Goal: Transaction & Acquisition: Download file/media

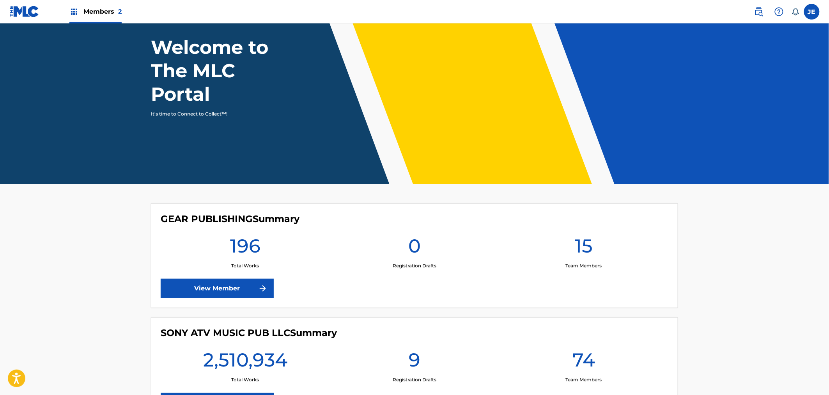
drag, startPoint x: 0, startPoint y: 0, endPoint x: 236, endPoint y: 328, distance: 404.1
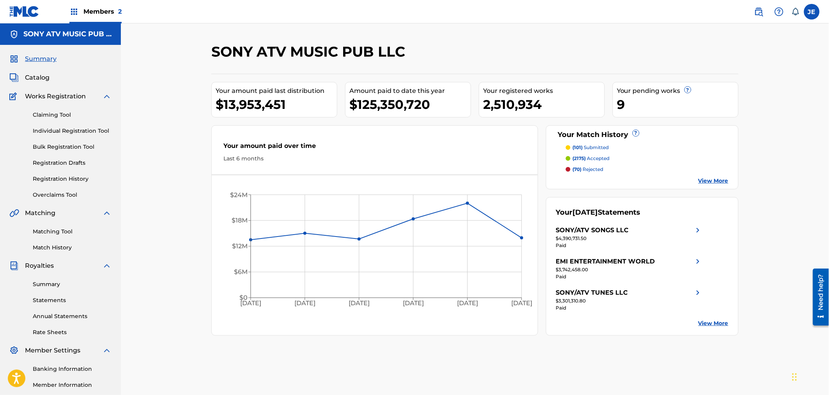
click at [87, 16] on span "Members 2" at bounding box center [102, 11] width 38 height 9
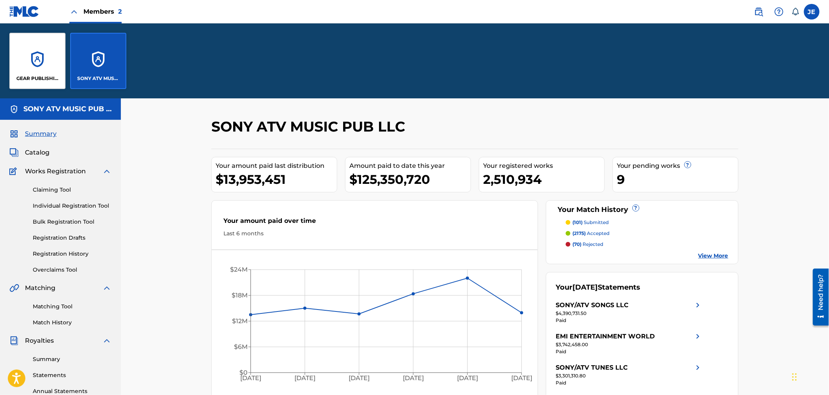
click at [43, 62] on div "GEAR PUBLISHING" at bounding box center [37, 61] width 56 height 56
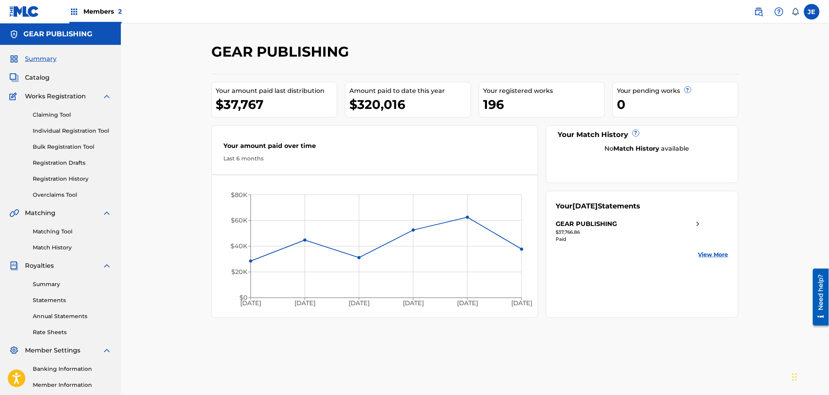
click at [51, 287] on link "Summary" at bounding box center [72, 284] width 79 height 8
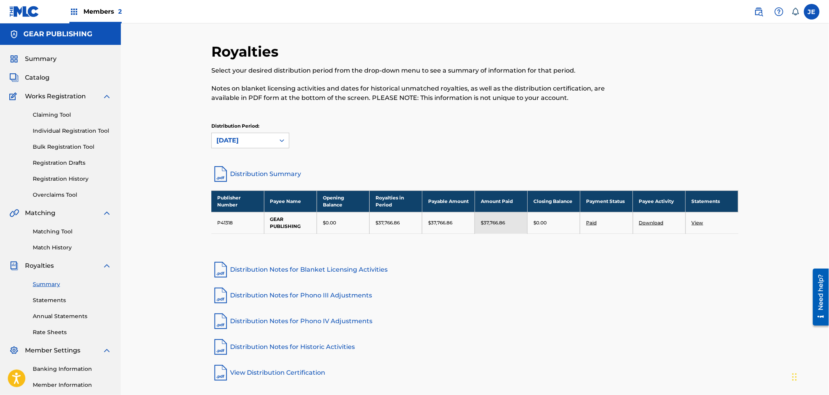
drag, startPoint x: 826, startPoint y: 3, endPoint x: 485, endPoint y: 294, distance: 448.1
click at [485, 294] on link "Distribution Notes for Phono III Adjustments" at bounding box center [474, 295] width 527 height 19
click at [391, 129] on div "Distribution Period: [DATE]" at bounding box center [474, 135] width 527 height 26
click at [86, 8] on span "Members 2" at bounding box center [102, 11] width 38 height 9
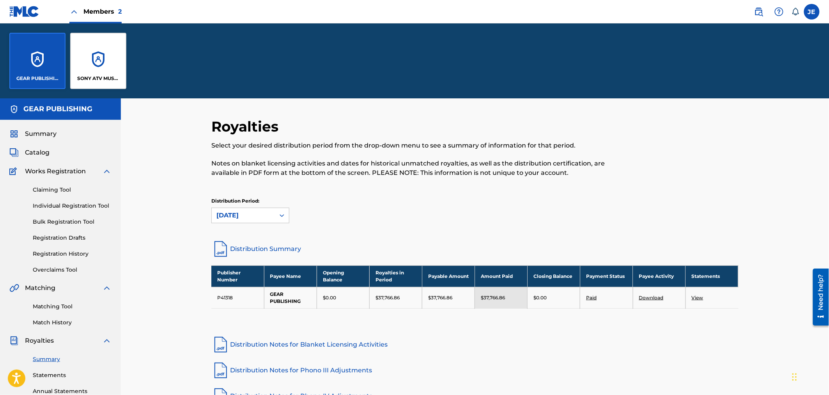
click at [101, 53] on div "SONY ATV MUSIC PUB LLC" at bounding box center [98, 61] width 56 height 56
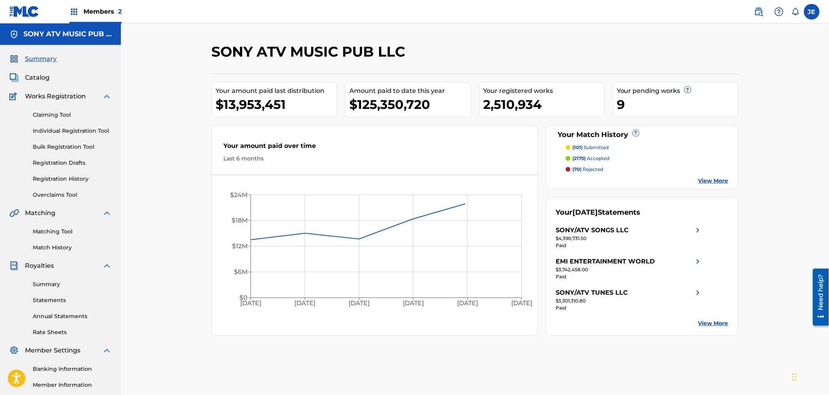
click at [50, 283] on link "Summary" at bounding box center [72, 284] width 79 height 8
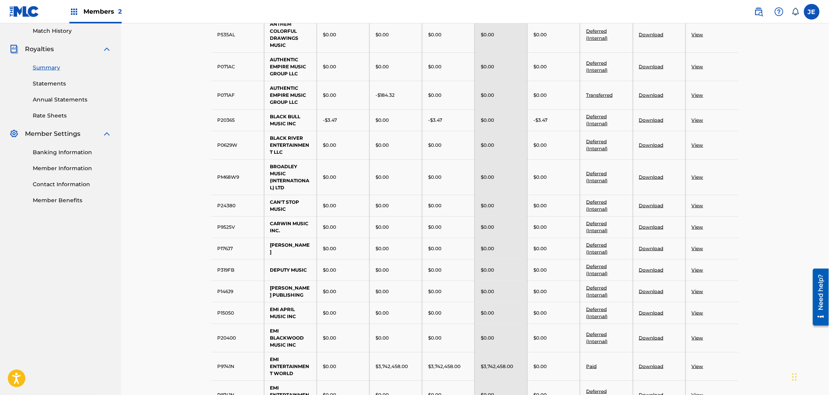
scroll to position [173, 0]
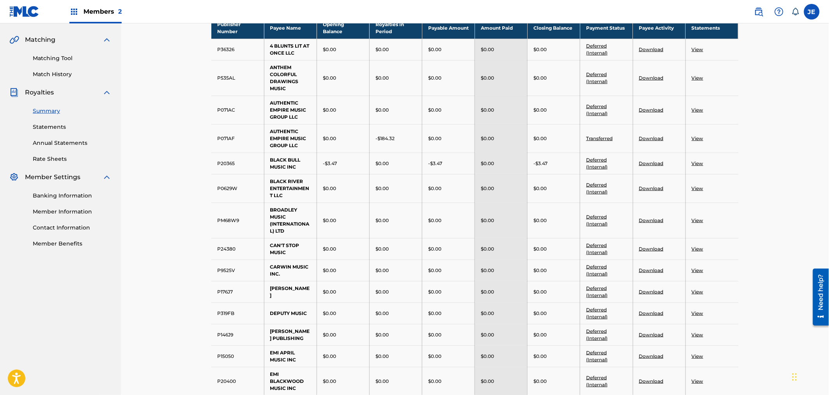
click at [656, 78] on link "Download" at bounding box center [651, 78] width 25 height 6
click at [214, 178] on td "P0629W" at bounding box center [237, 188] width 53 height 28
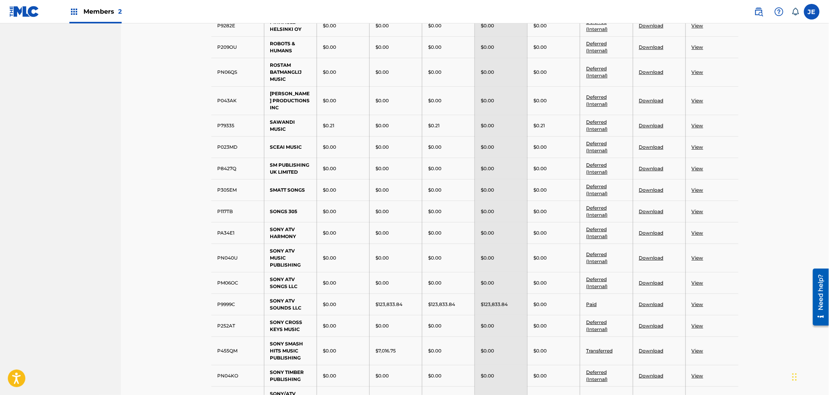
click at [652, 193] on link "Download" at bounding box center [651, 190] width 25 height 6
click at [272, 154] on td "SCEAI MUSIC" at bounding box center [290, 146] width 53 height 21
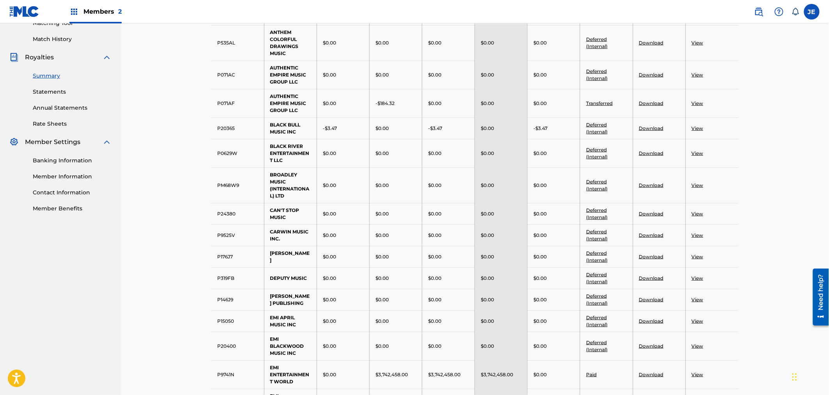
scroll to position [160, 0]
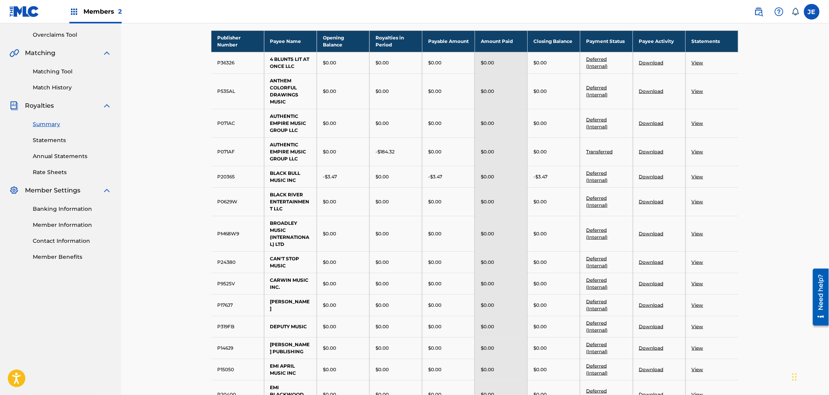
click at [650, 233] on link "Download" at bounding box center [651, 233] width 25 height 6
click at [256, 251] on td "P24380" at bounding box center [237, 261] width 53 height 21
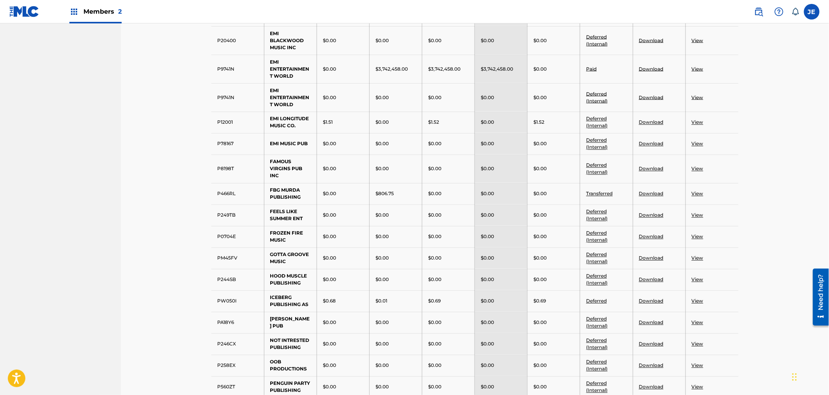
click at [648, 197] on link "Download" at bounding box center [651, 194] width 25 height 6
click at [244, 133] on td "P12001" at bounding box center [237, 122] width 53 height 21
click at [654, 218] on link "Download" at bounding box center [651, 215] width 25 height 6
click at [284, 204] on td "FBG MURDA PUBLISHING" at bounding box center [290, 193] width 53 height 21
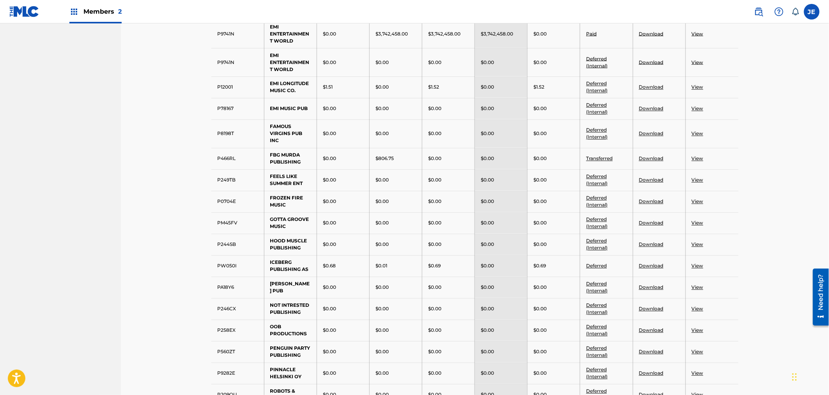
scroll to position [601, 0]
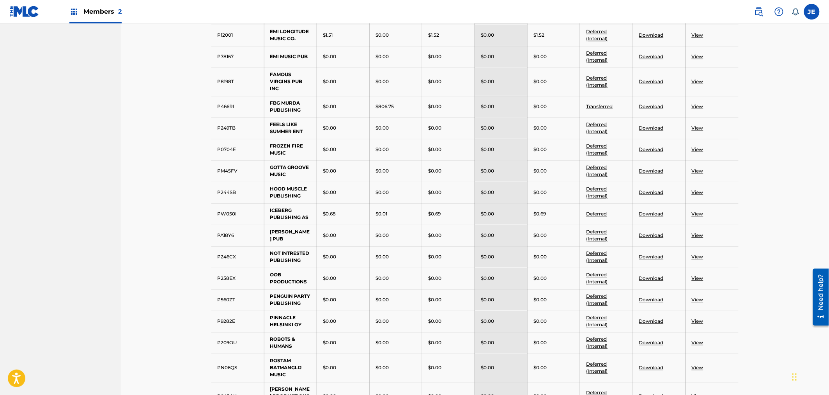
click at [652, 238] on link "Download" at bounding box center [651, 235] width 25 height 6
click at [270, 203] on td "HOOD MUSCLE PUBLISHING" at bounding box center [290, 192] width 53 height 21
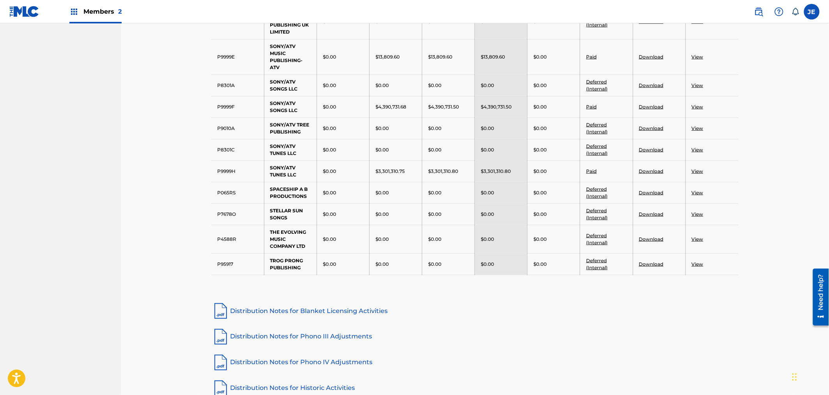
click at [653, 195] on link "Download" at bounding box center [651, 193] width 25 height 6
click at [459, 182] on td "$3,301,310.80" at bounding box center [448, 170] width 53 height 21
click at [647, 242] on link "Download" at bounding box center [651, 239] width 25 height 6
click at [263, 173] on td "P9999H" at bounding box center [237, 170] width 53 height 21
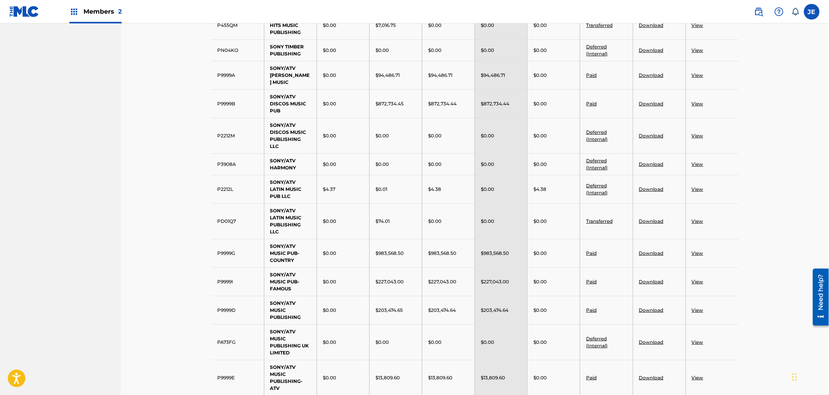
click at [657, 224] on link "Download" at bounding box center [651, 221] width 25 height 6
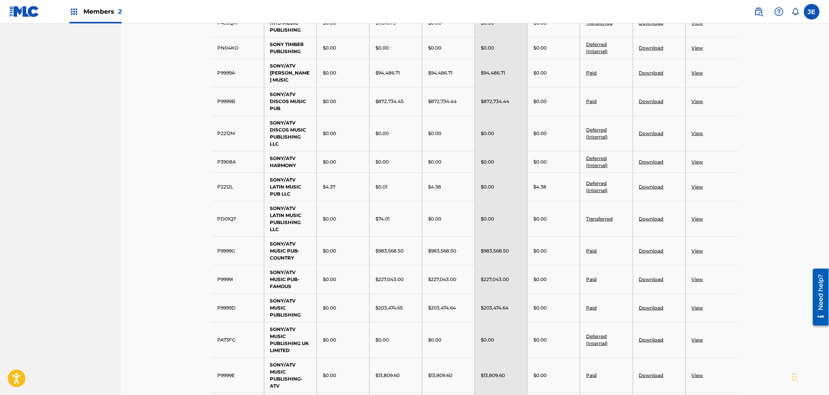
scroll to position [1265, 0]
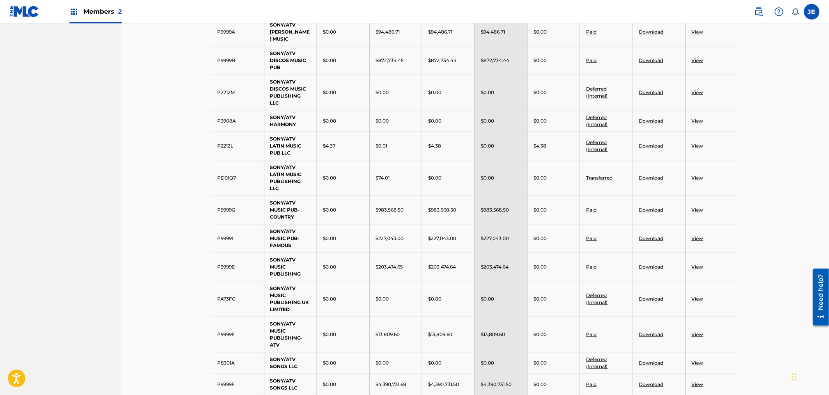
click at [654, 301] on link "Download" at bounding box center [651, 299] width 25 height 6
click at [246, 151] on td "P2212L" at bounding box center [237, 145] width 53 height 28
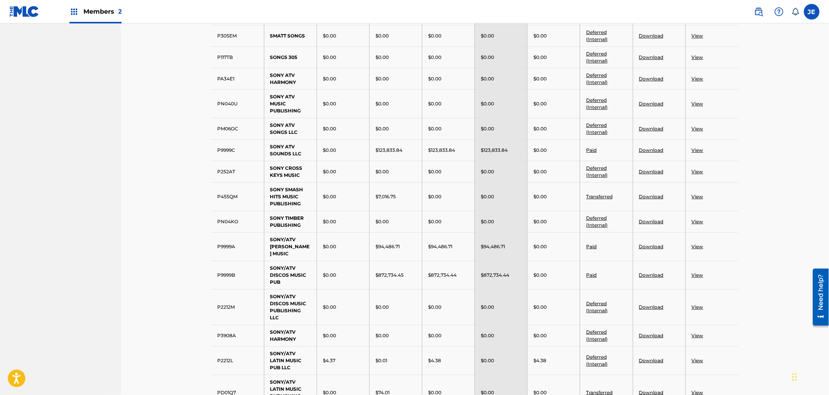
click at [650, 199] on link "Download" at bounding box center [651, 196] width 25 height 6
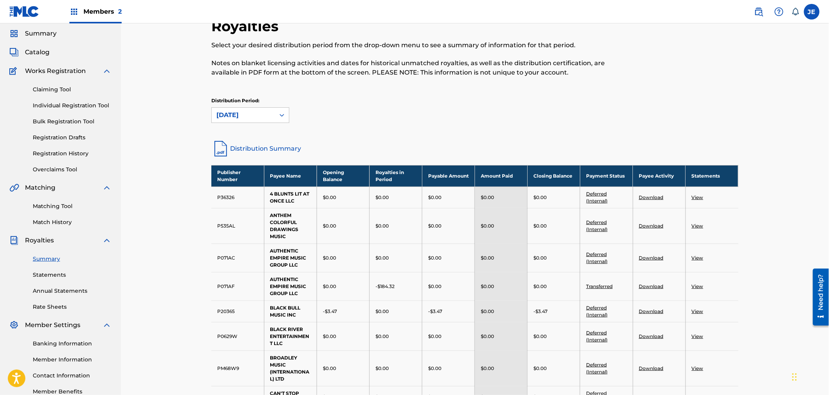
scroll to position [130, 0]
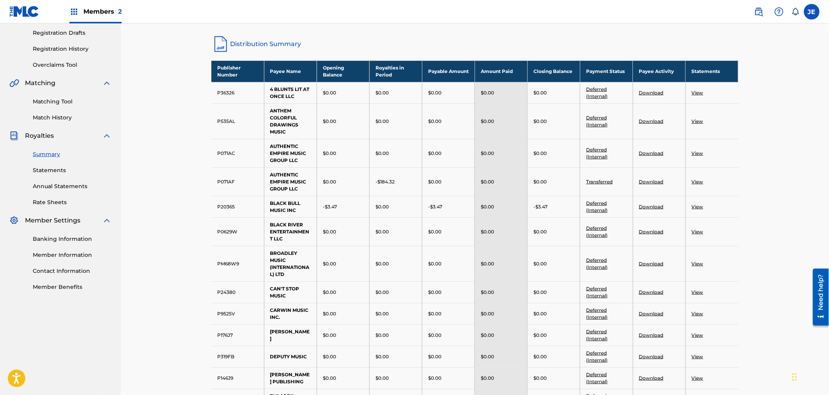
click at [650, 181] on link "Download" at bounding box center [651, 182] width 25 height 6
click at [213, 158] on td "P071AC" at bounding box center [237, 153] width 53 height 28
click at [363, 137] on td "$0.00" at bounding box center [343, 120] width 53 height 35
click at [656, 87] on td "Download" at bounding box center [659, 92] width 53 height 21
click at [657, 90] on link "Download" at bounding box center [651, 93] width 25 height 6
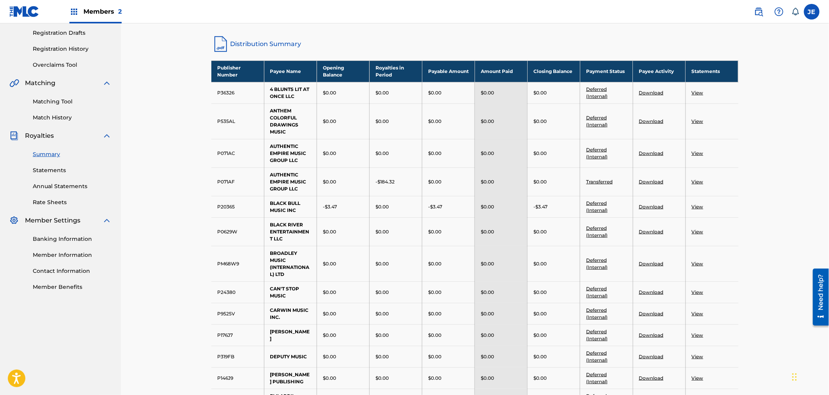
click at [641, 118] on link "Download" at bounding box center [651, 121] width 25 height 6
click at [652, 151] on link "Download" at bounding box center [651, 153] width 25 height 6
click at [651, 180] on link "Download" at bounding box center [651, 182] width 25 height 6
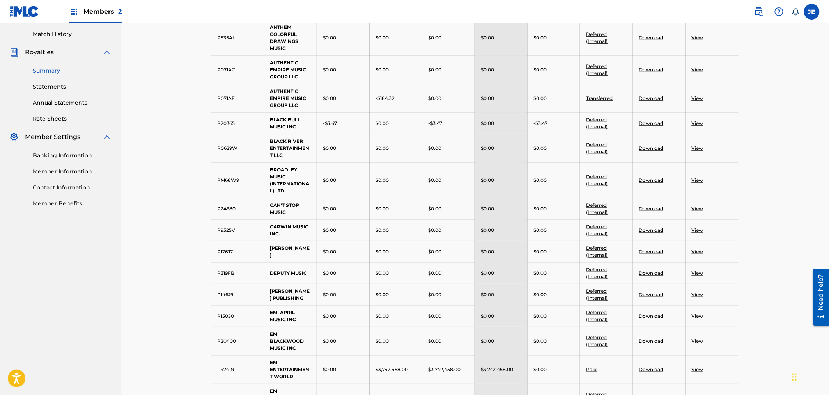
scroll to position [216, 0]
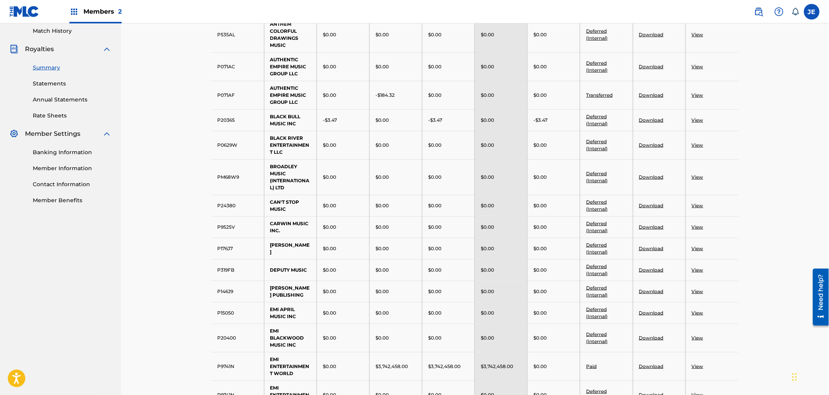
click at [652, 120] on link "Download" at bounding box center [651, 120] width 25 height 6
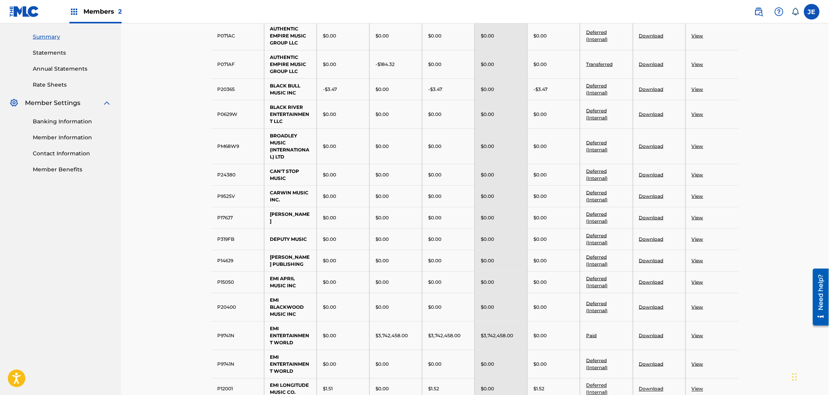
scroll to position [260, 0]
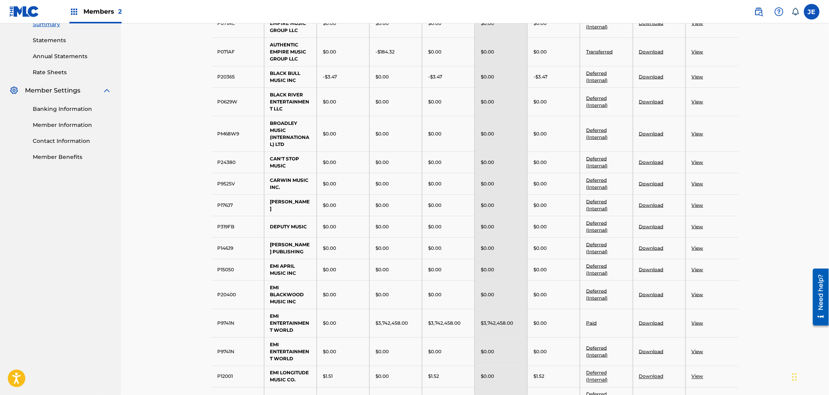
click at [652, 99] on link "Download" at bounding box center [651, 102] width 25 height 6
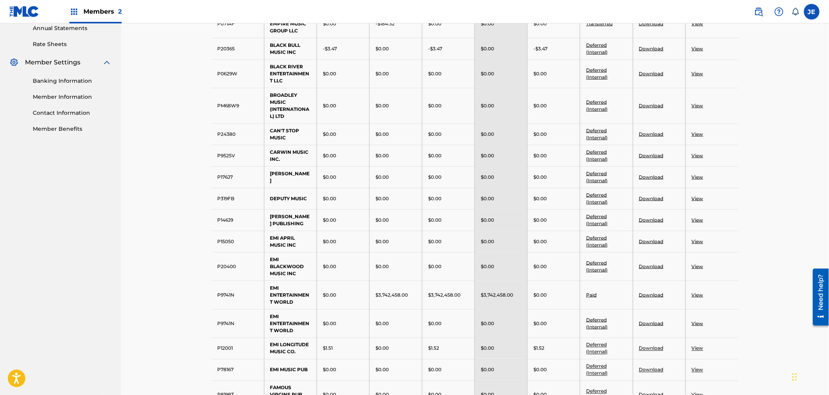
scroll to position [303, 0]
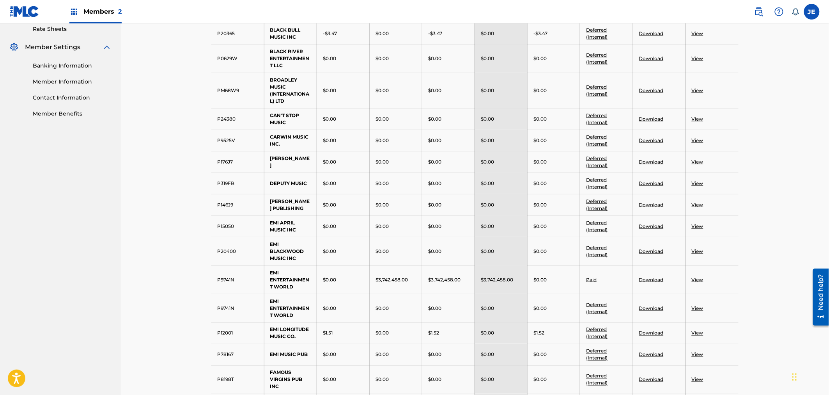
click at [642, 87] on link "Download" at bounding box center [651, 90] width 25 height 6
click at [655, 118] on link "Download" at bounding box center [651, 119] width 25 height 6
click at [654, 139] on link "Download" at bounding box center [651, 140] width 25 height 6
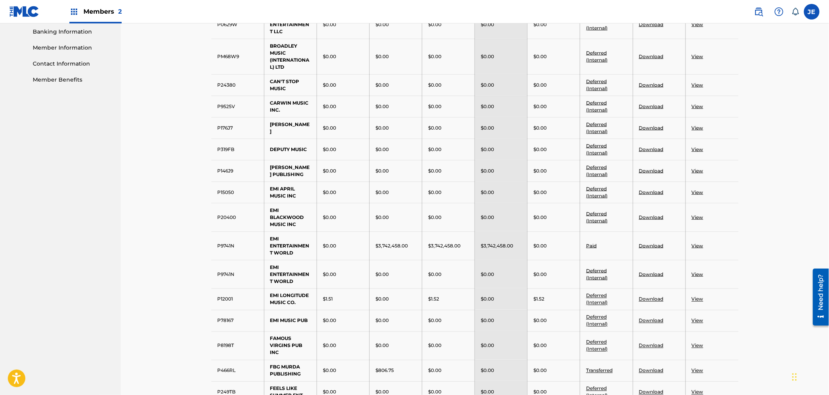
scroll to position [346, 0]
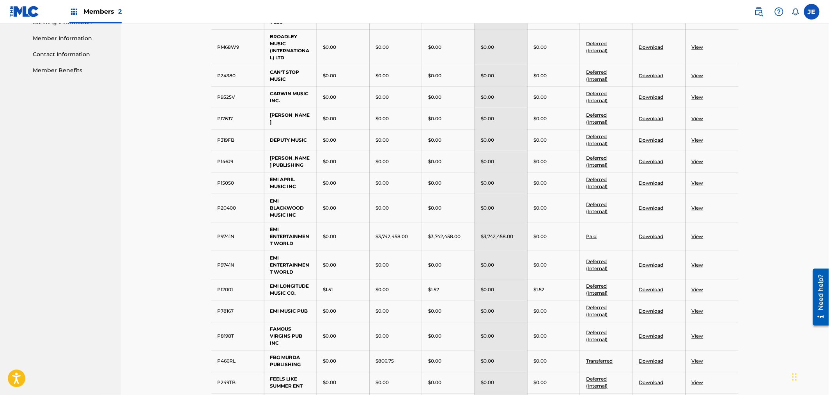
click at [645, 138] on link "Download" at bounding box center [651, 140] width 25 height 6
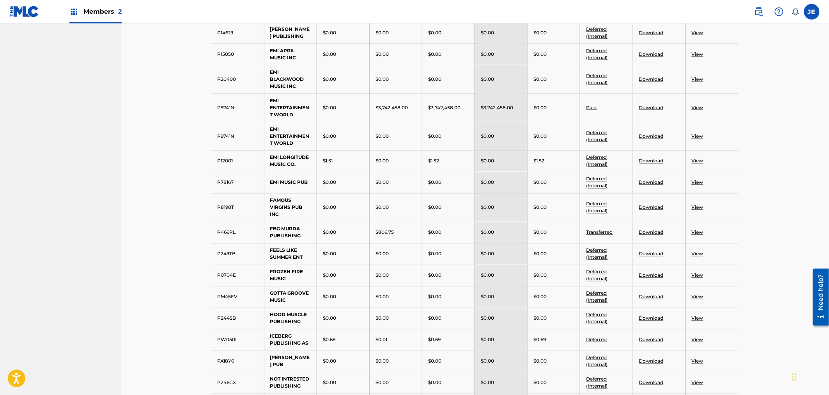
scroll to position [477, 0]
click at [651, 33] on link "Download" at bounding box center [651, 31] width 25 height 6
click at [655, 55] on link "Download" at bounding box center [651, 53] width 25 height 6
click at [646, 80] on link "Download" at bounding box center [651, 77] width 25 height 6
click at [648, 80] on link "Download" at bounding box center [651, 77] width 25 height 6
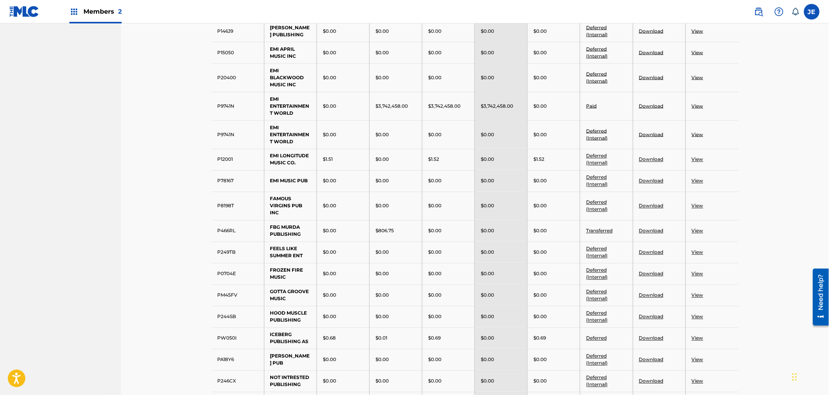
click at [654, 80] on link "Download" at bounding box center [651, 77] width 25 height 6
click at [658, 109] on link "Download" at bounding box center [651, 106] width 25 height 6
click at [648, 162] on link "Download" at bounding box center [651, 159] width 25 height 6
click at [645, 184] on link "Download" at bounding box center [651, 181] width 25 height 6
click at [657, 209] on link "Download" at bounding box center [651, 206] width 25 height 6
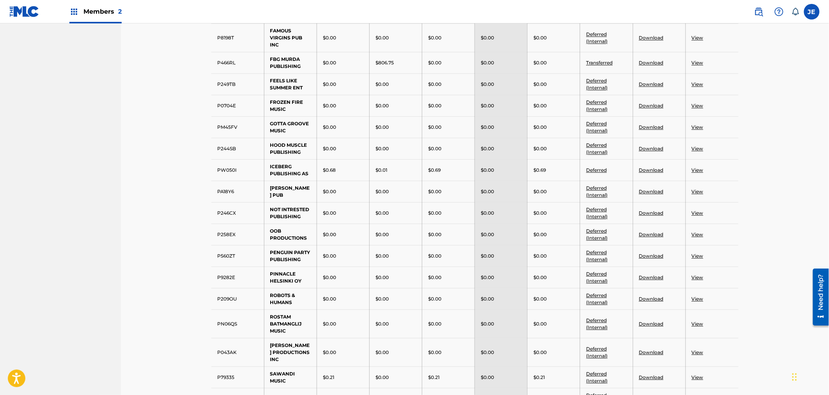
scroll to position [650, 0]
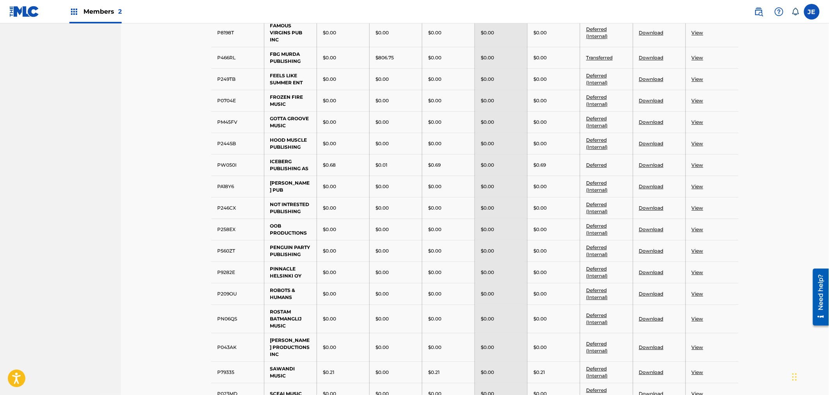
click at [652, 60] on link "Download" at bounding box center [651, 58] width 25 height 6
click at [653, 168] on link "Download" at bounding box center [651, 165] width 25 height 6
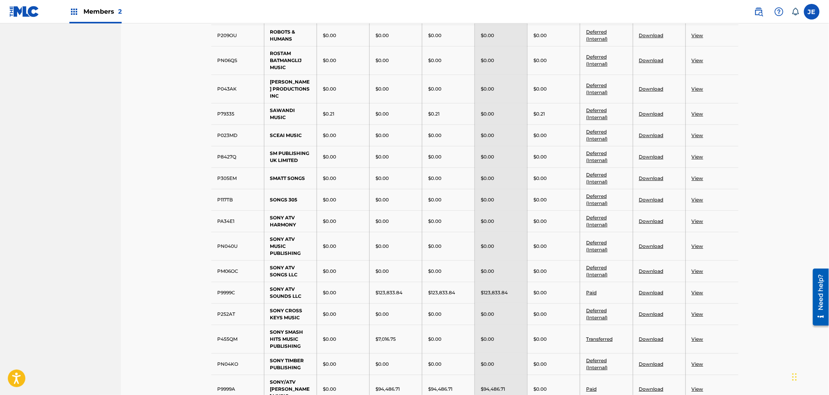
scroll to position [910, 0]
click at [657, 115] on link "Download" at bounding box center [651, 112] width 25 height 6
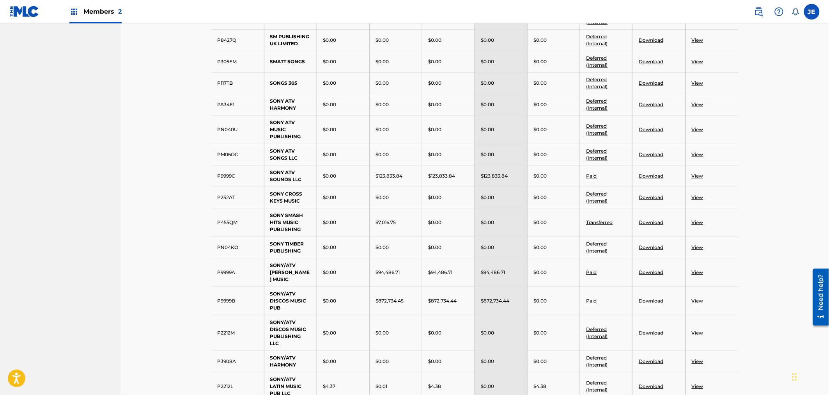
scroll to position [1040, 0]
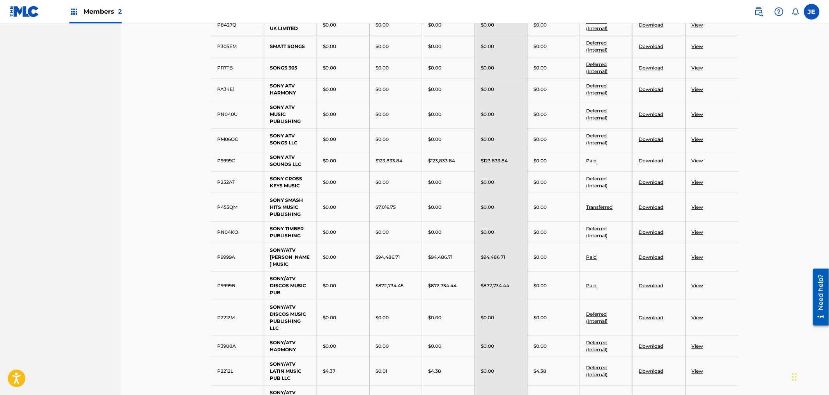
click at [652, 163] on link "Download" at bounding box center [651, 161] width 25 height 6
click at [656, 163] on link "Download" at bounding box center [651, 161] width 25 height 6
click at [307, 168] on td "SONY ATV SOUNDS LLC" at bounding box center [290, 160] width 53 height 21
drag, startPoint x: 301, startPoint y: 220, endPoint x: 271, endPoint y: 205, distance: 33.7
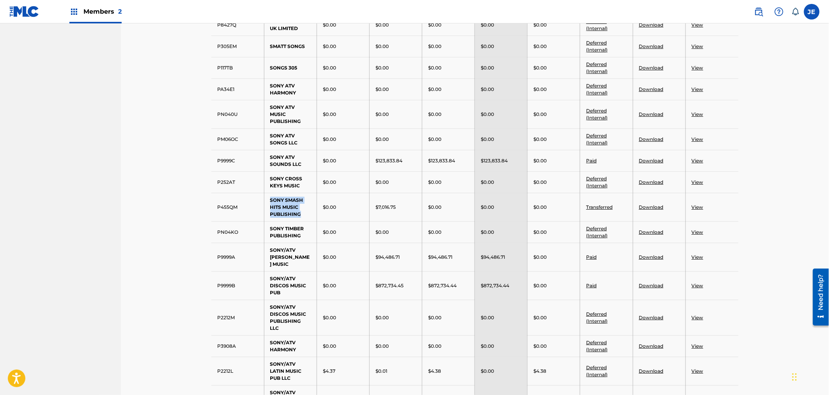
click at [271, 205] on td "SONY SMASH HITS MUSIC PUBLISHING" at bounding box center [290, 207] width 53 height 28
copy td "SONY SMASH HITS MUSIC PUBLISHING"
click at [520, 211] on div "$0.00" at bounding box center [501, 207] width 41 height 7
